Goal: Information Seeking & Learning: Learn about a topic

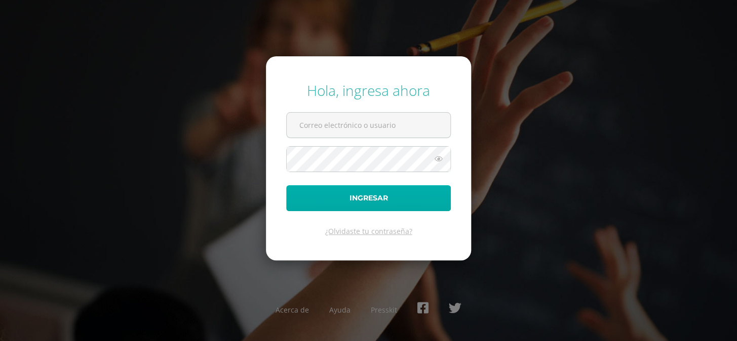
type input "[EMAIL_ADDRESS][DOMAIN_NAME]"
click at [365, 194] on button "Ingresar" at bounding box center [368, 198] width 165 height 26
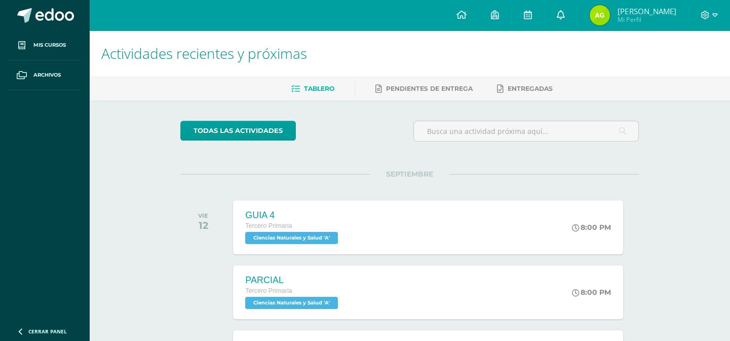
click at [563, 18] on icon at bounding box center [561, 14] width 8 height 9
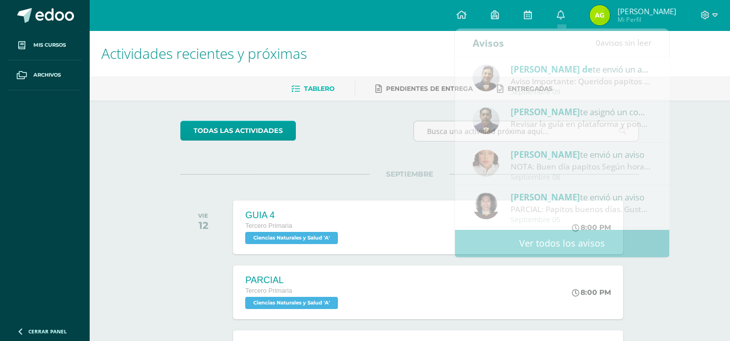
click at [690, 51] on h1 "Actividades recientes y próximas" at bounding box center [409, 53] width 617 height 46
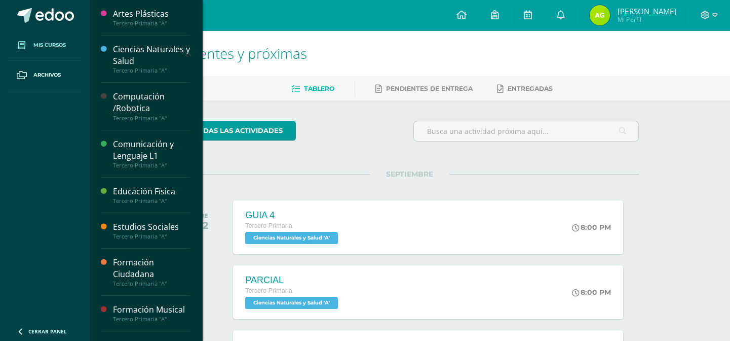
click at [52, 44] on span "Mis cursos" at bounding box center [49, 45] width 32 height 8
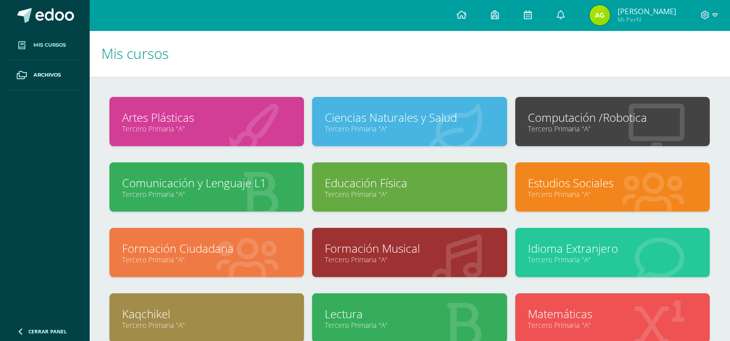
click at [219, 182] on link "Comunicación y Lenguaje L1" at bounding box center [206, 183] width 169 height 16
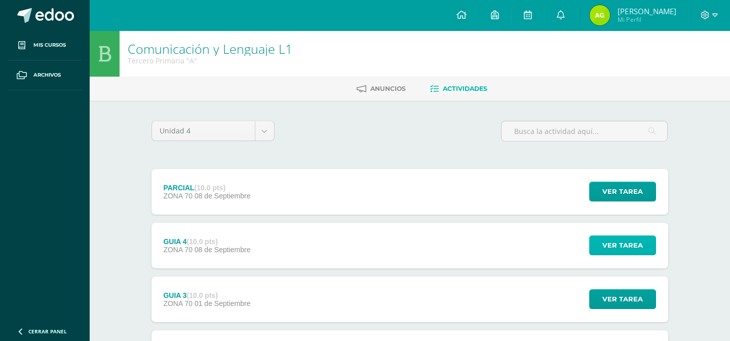
click at [635, 246] on span "Ver tarea" at bounding box center [622, 245] width 41 height 19
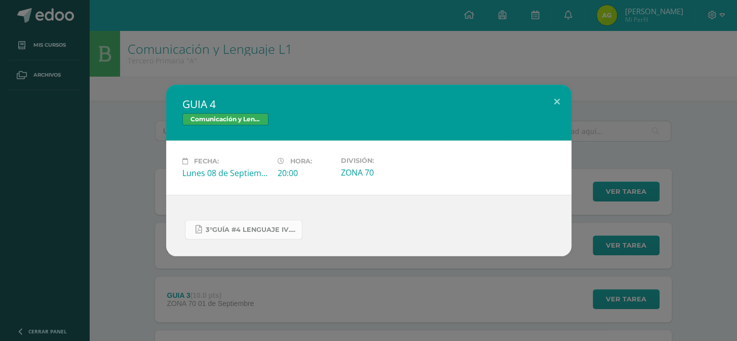
click at [233, 225] on span "3°GUÍA #4 LENGUAJE IV.pdf" at bounding box center [251, 229] width 91 height 8
